Goal: Use online tool/utility: Utilize a website feature to perform a specific function

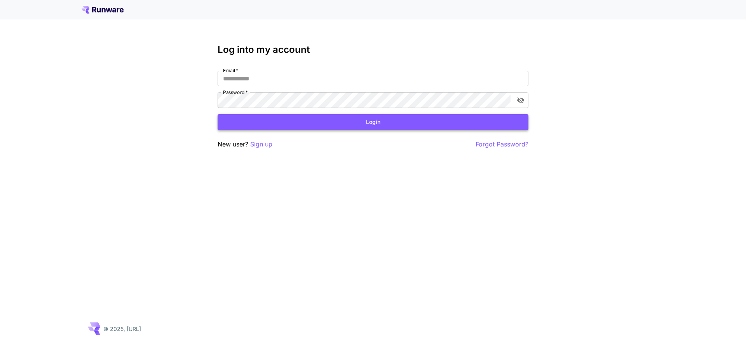
type input "**********"
click at [367, 125] on button "Login" at bounding box center [372, 122] width 311 height 16
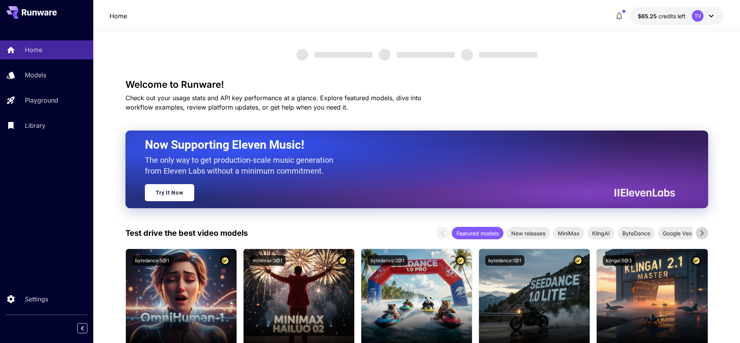
click at [28, 110] on div "Home Models Playground Library" at bounding box center [46, 87] width 93 height 94
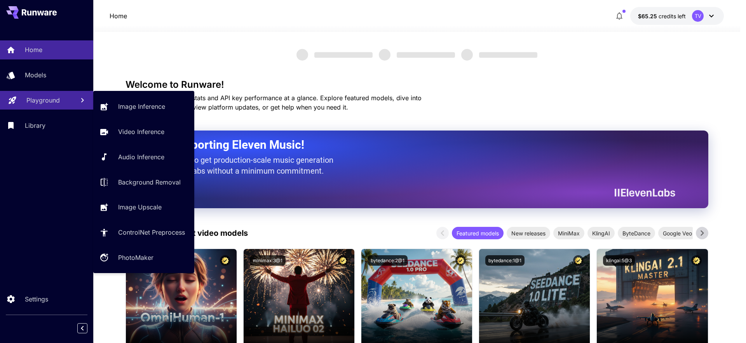
click at [34, 103] on p "Playground" at bounding box center [42, 100] width 33 height 9
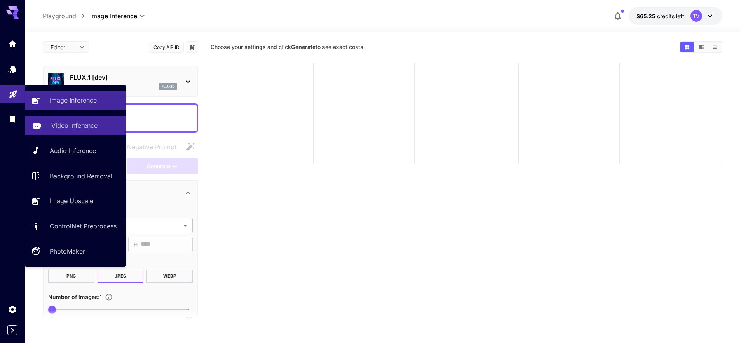
click at [69, 130] on link "Video Inference" at bounding box center [75, 125] width 101 height 19
type input "**********"
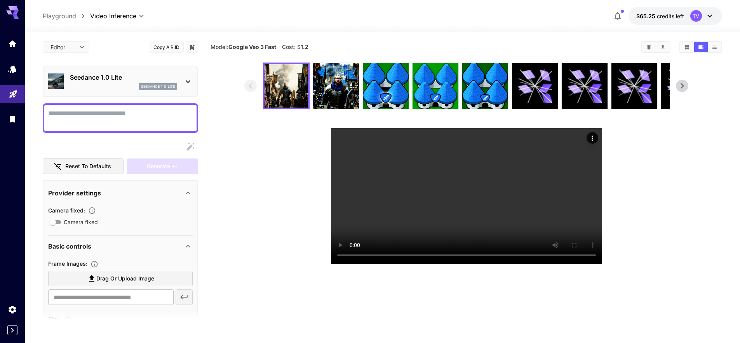
click at [687, 87] on icon at bounding box center [682, 86] width 12 height 12
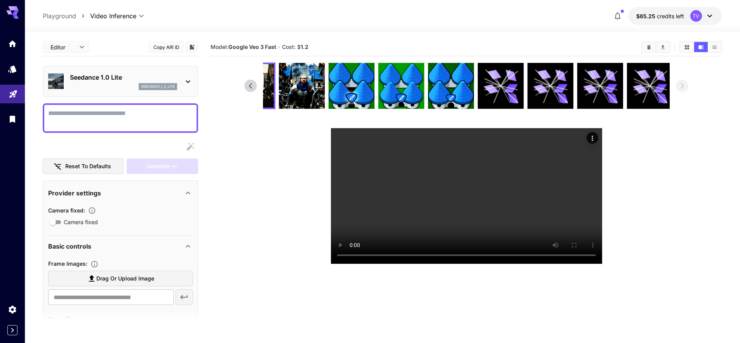
click at [111, 77] on p "Seedance 1.0 Lite" at bounding box center [123, 77] width 107 height 9
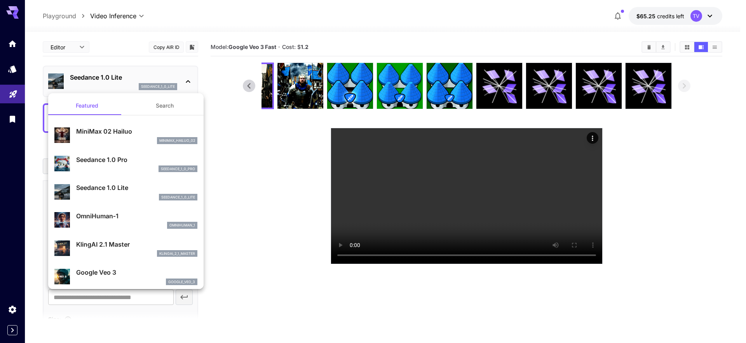
click at [113, 268] on p "Google Veo 3" at bounding box center [136, 272] width 121 height 9
type input "**********"
type input "****"
type input "***"
type input "*"
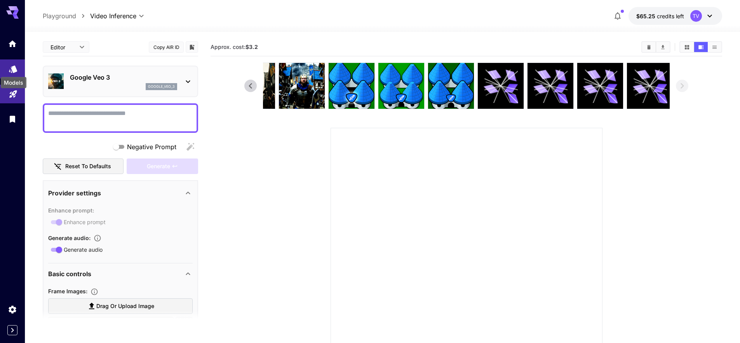
click at [14, 66] on icon "Models" at bounding box center [13, 66] width 8 height 7
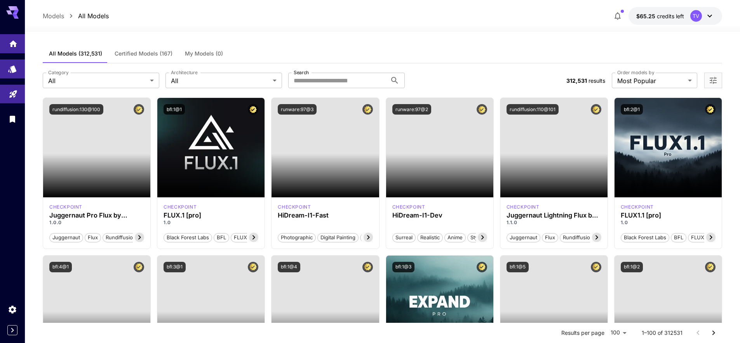
click at [12, 49] on link at bounding box center [12, 43] width 25 height 19
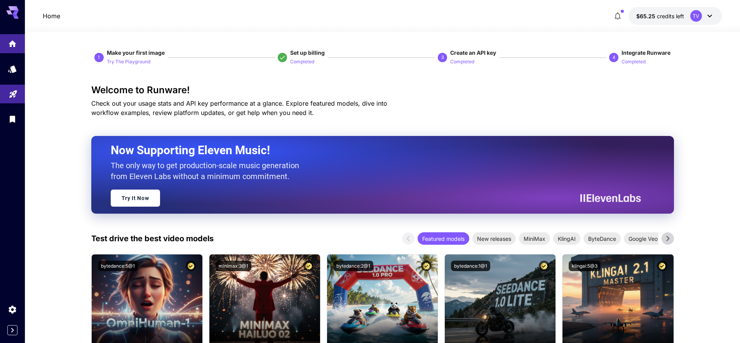
click at [666, 16] on span "credits left" at bounding box center [670, 16] width 27 height 7
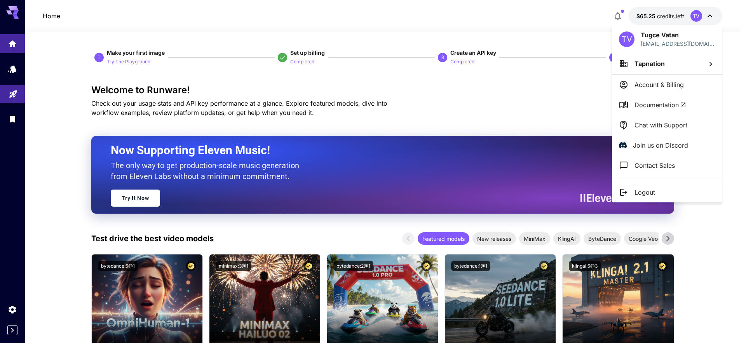
click at [661, 105] on span "Documentation" at bounding box center [660, 104] width 52 height 9
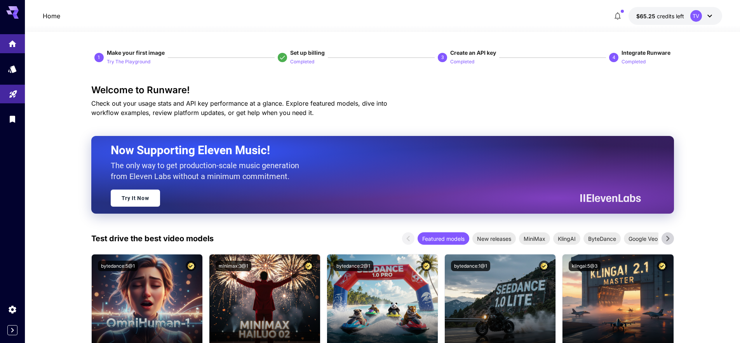
click at [670, 10] on button "$65.25 credits left TV" at bounding box center [675, 16] width 94 height 18
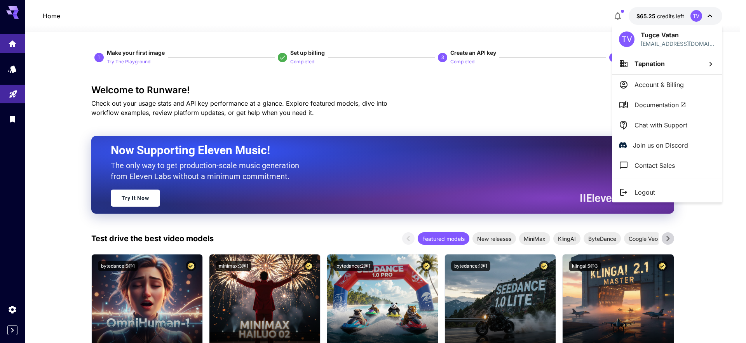
click at [53, 96] on div at bounding box center [373, 171] width 746 height 343
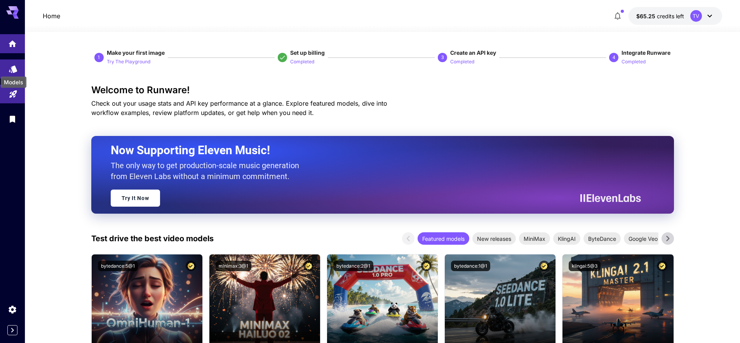
click at [12, 69] on icon "Models" at bounding box center [13, 66] width 8 height 7
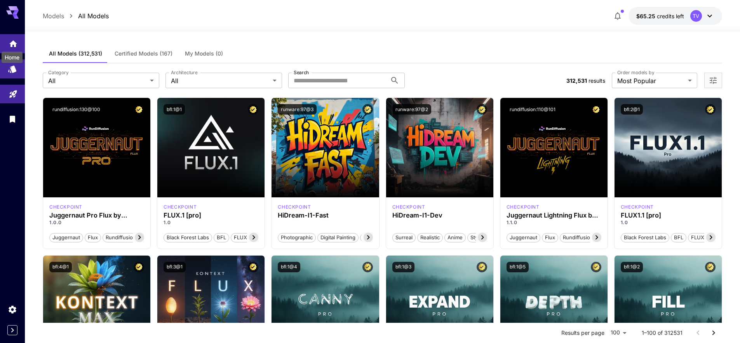
click at [14, 43] on icon "Home" at bounding box center [13, 41] width 8 height 7
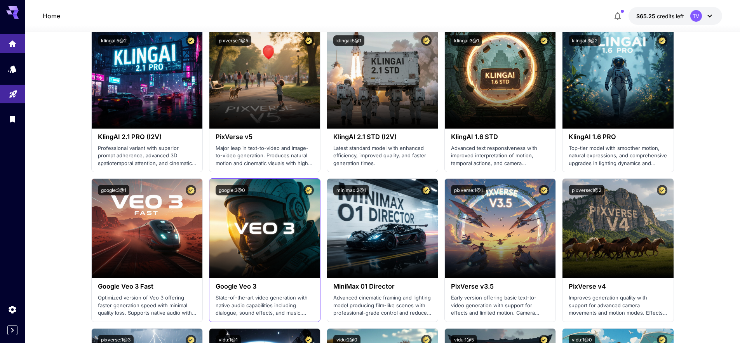
scroll to position [506, 0]
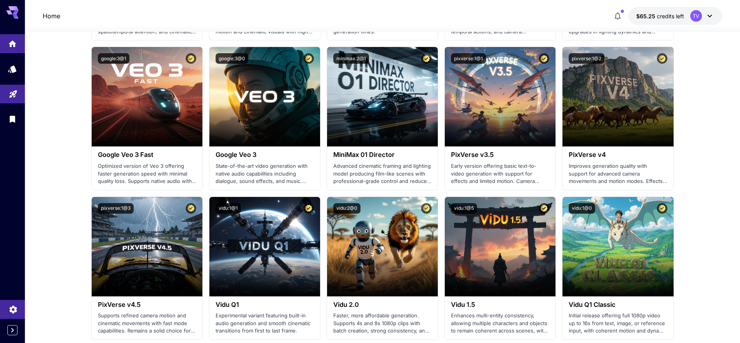
click at [8, 312] on link at bounding box center [12, 309] width 25 height 19
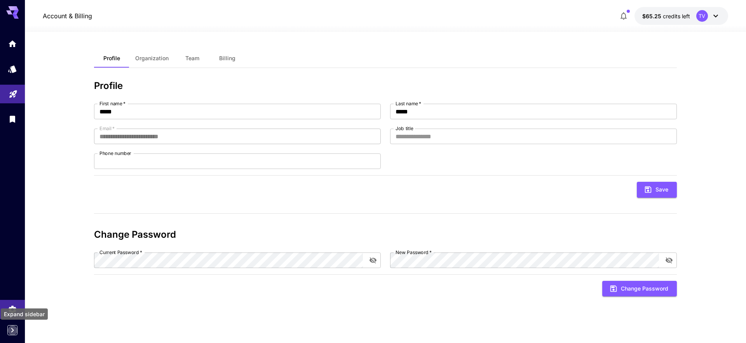
click at [10, 327] on icon "Expand sidebar" at bounding box center [12, 329] width 9 height 9
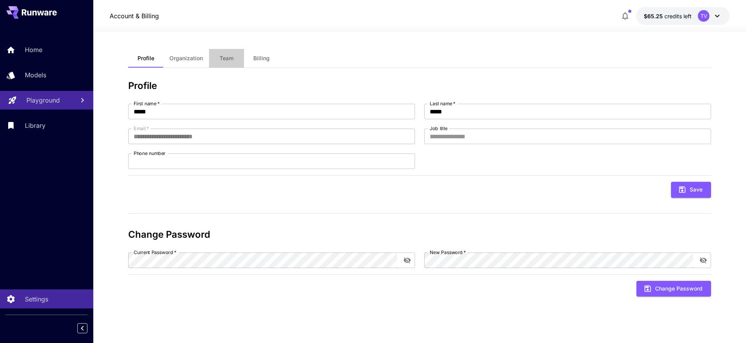
click at [223, 57] on span "Team" at bounding box center [226, 58] width 14 height 7
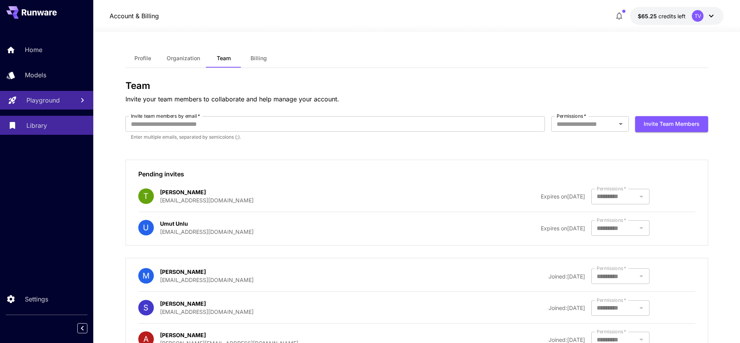
click at [47, 129] on div "Library" at bounding box center [56, 125] width 61 height 9
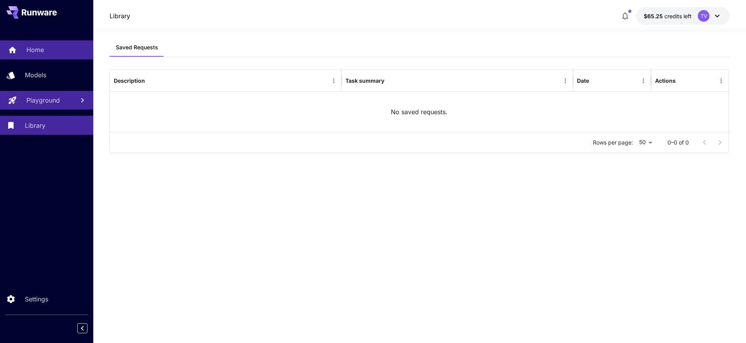
click at [38, 50] on p "Home" at bounding box center [34, 49] width 17 height 9
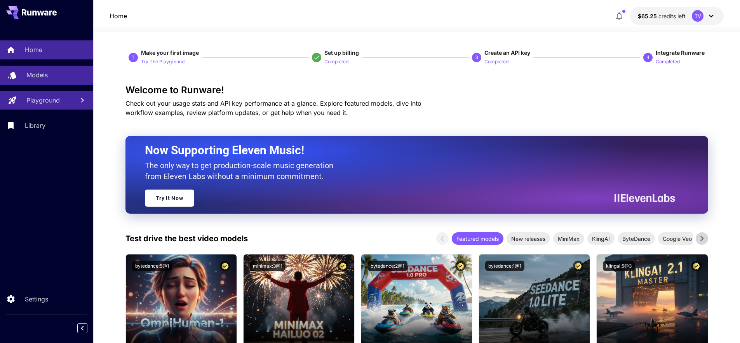
click at [36, 70] on p "Models" at bounding box center [36, 74] width 21 height 9
